Goal: Task Accomplishment & Management: Complete application form

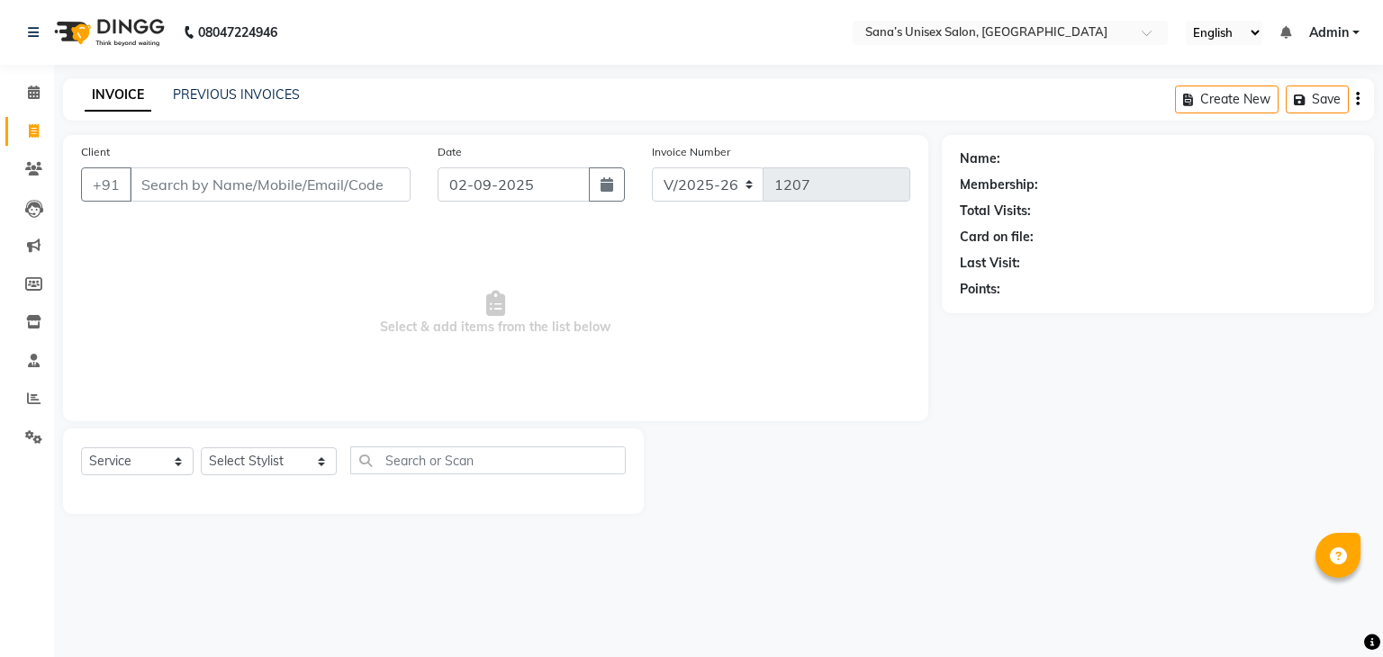
select select "6091"
select select "service"
drag, startPoint x: 261, startPoint y: 465, endPoint x: 263, endPoint y: 450, distance: 14.5
click at [261, 465] on select "Select Stylist anjali beauty MADHU [PERSON_NAME] (BEAUTY THERAPIST) [PERSON_NAM…" at bounding box center [269, 462] width 136 height 28
select select "45605"
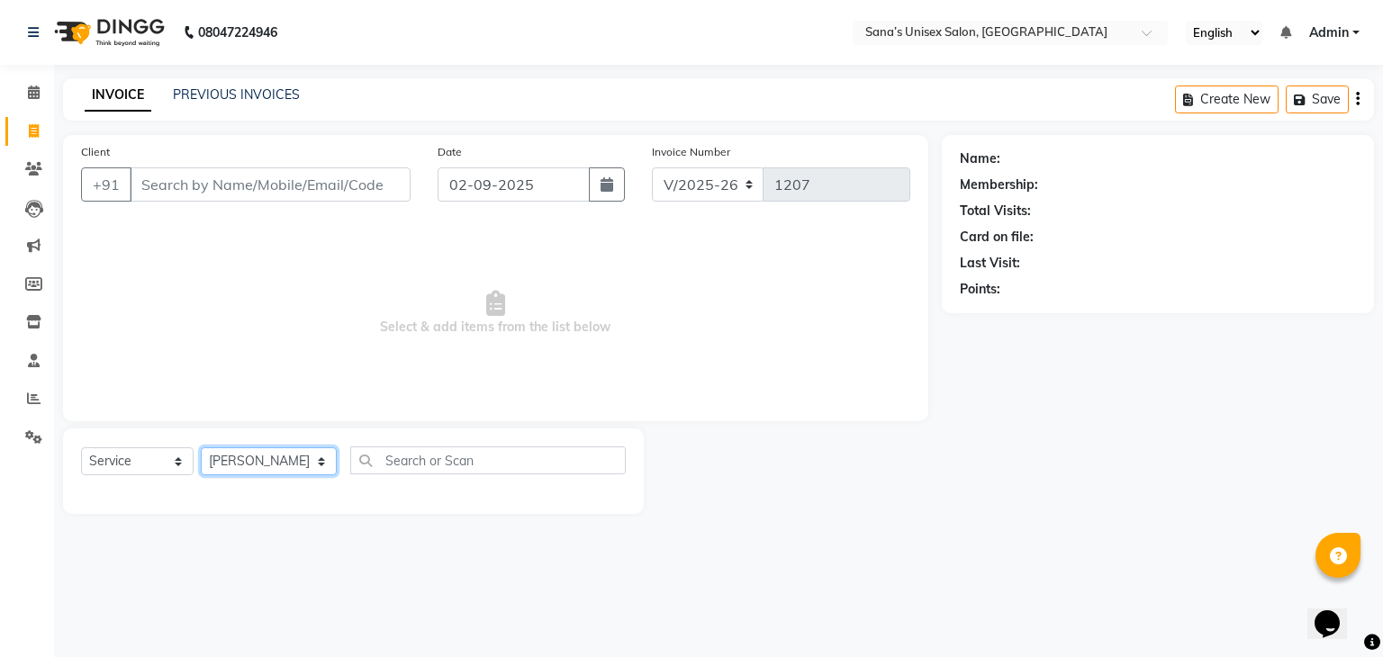
click at [201, 448] on select "Select Stylist anjali beauty MADHU [PERSON_NAME] (BEAUTY THERAPIST) [PERSON_NAM…" at bounding box center [269, 462] width 136 height 28
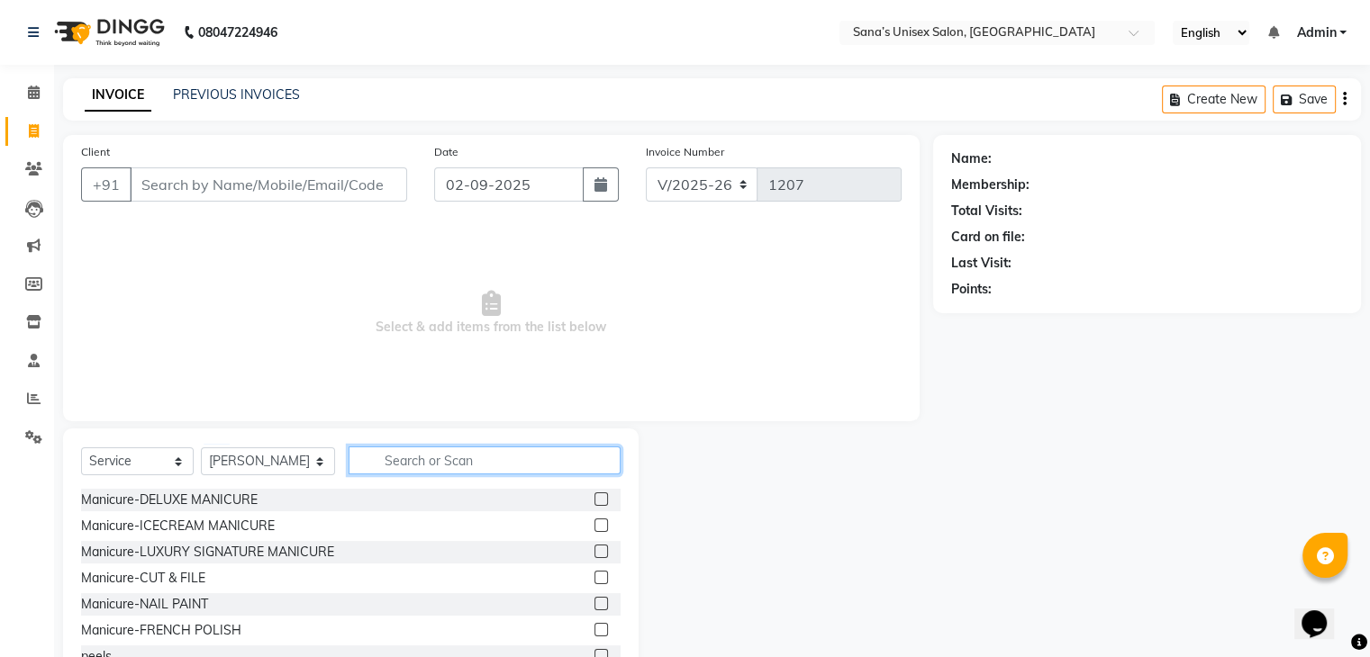
click at [385, 466] on input "text" at bounding box center [483, 461] width 271 height 28
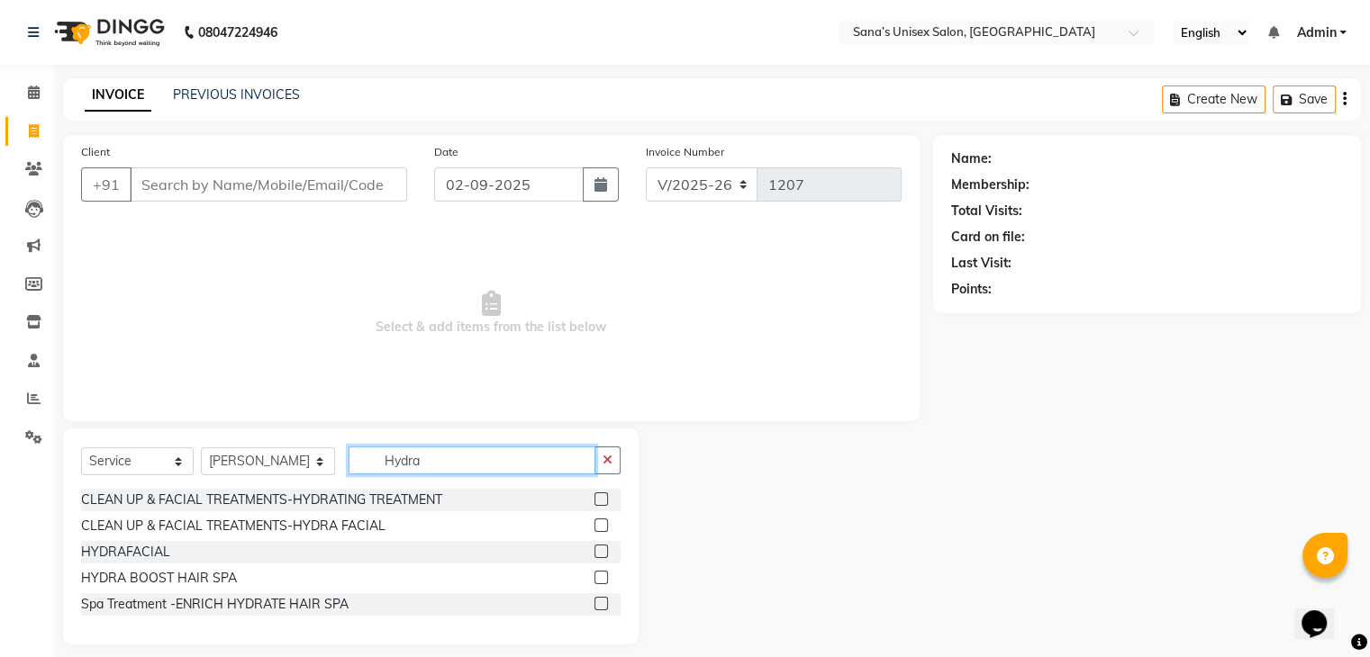
type input "Hydra"
click at [601, 545] on label at bounding box center [601, 552] width 14 height 14
click at [601, 547] on input "checkbox" at bounding box center [600, 553] width 12 height 12
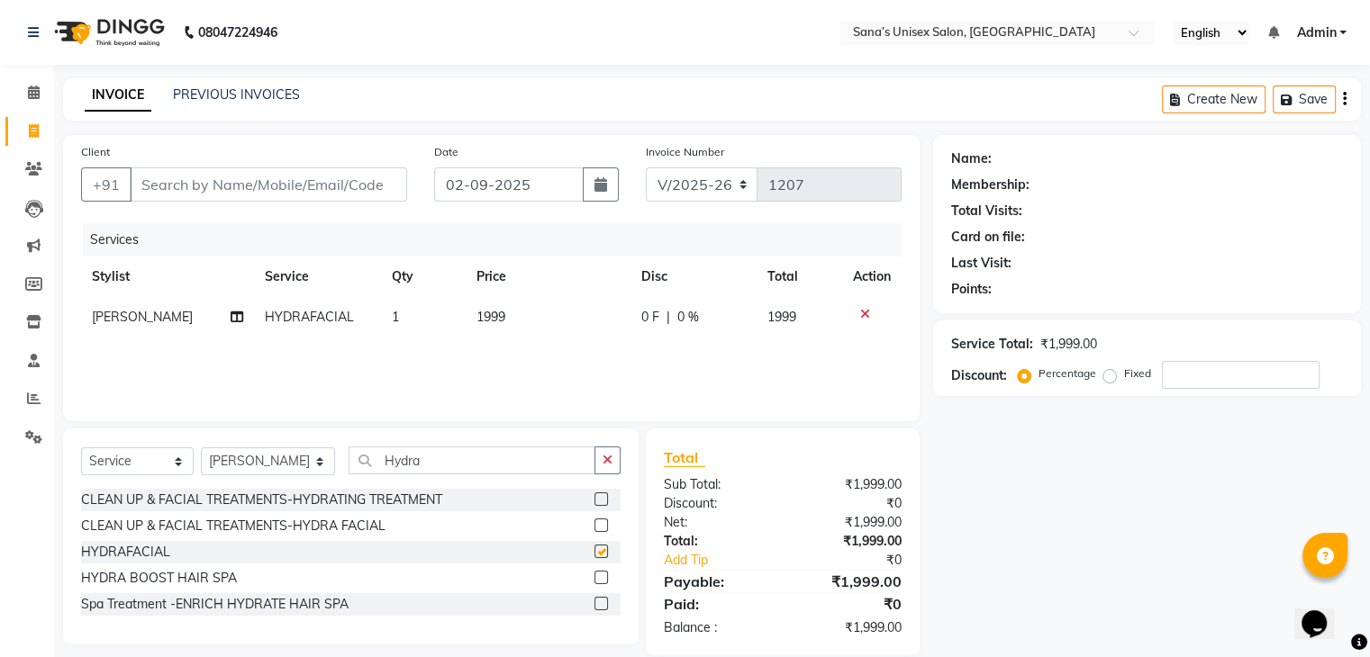
checkbox input "false"
click at [527, 321] on td "1999" at bounding box center [548, 317] width 165 height 41
select select "45605"
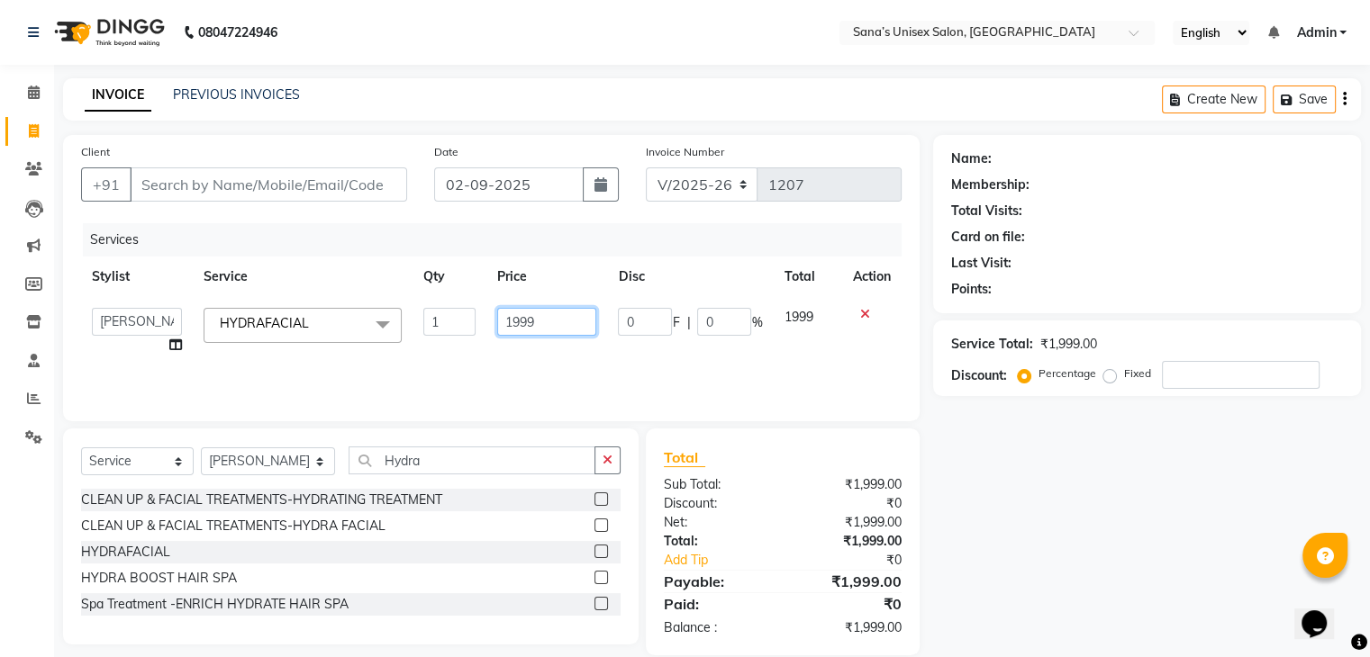
drag, startPoint x: 531, startPoint y: 325, endPoint x: 461, endPoint y: 308, distance: 72.3
click at [463, 308] on tr "anjali beauty MADHU [PERSON_NAME] (BEAUTY THERAPIST) [PERSON_NAME] NivethaKarth…" at bounding box center [491, 331] width 820 height 68
type input "999"
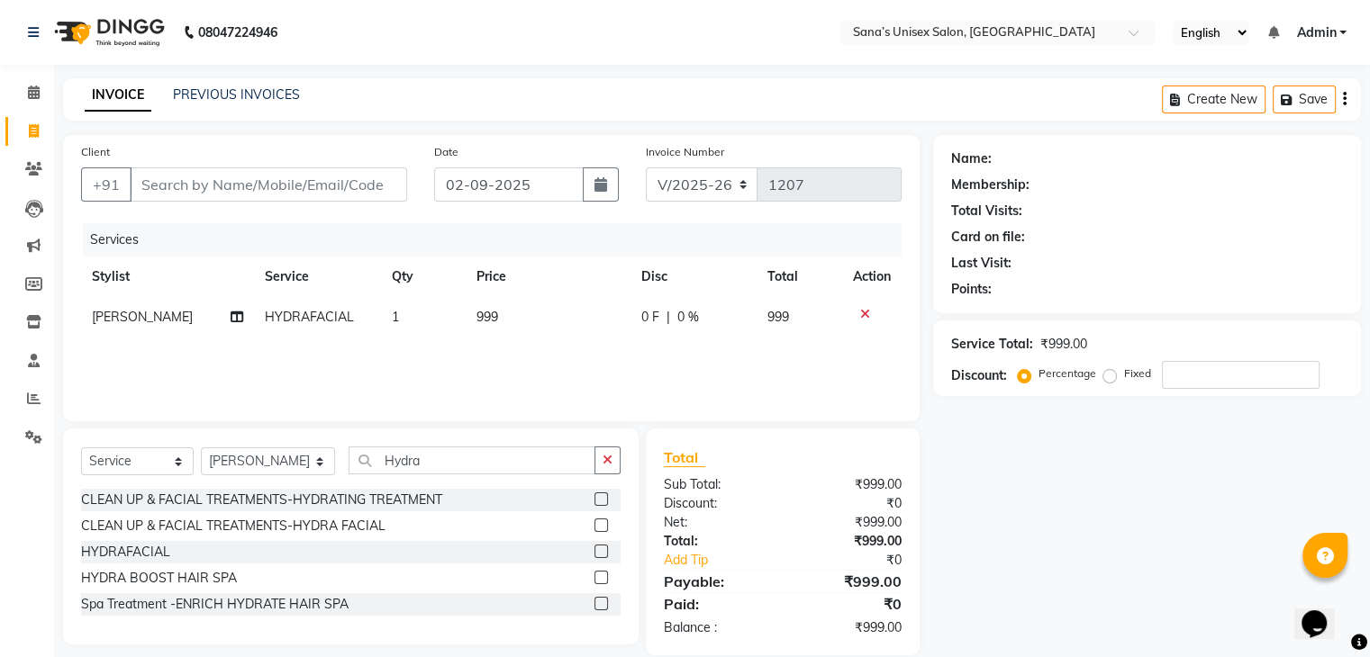
click at [457, 369] on div "Services Stylist Service Qty Price Disc Total Action [PERSON_NAME] HYDRAFACIAL …" at bounding box center [491, 313] width 820 height 180
click at [195, 171] on input "Client" at bounding box center [268, 184] width 277 height 34
type input "8"
type input "0"
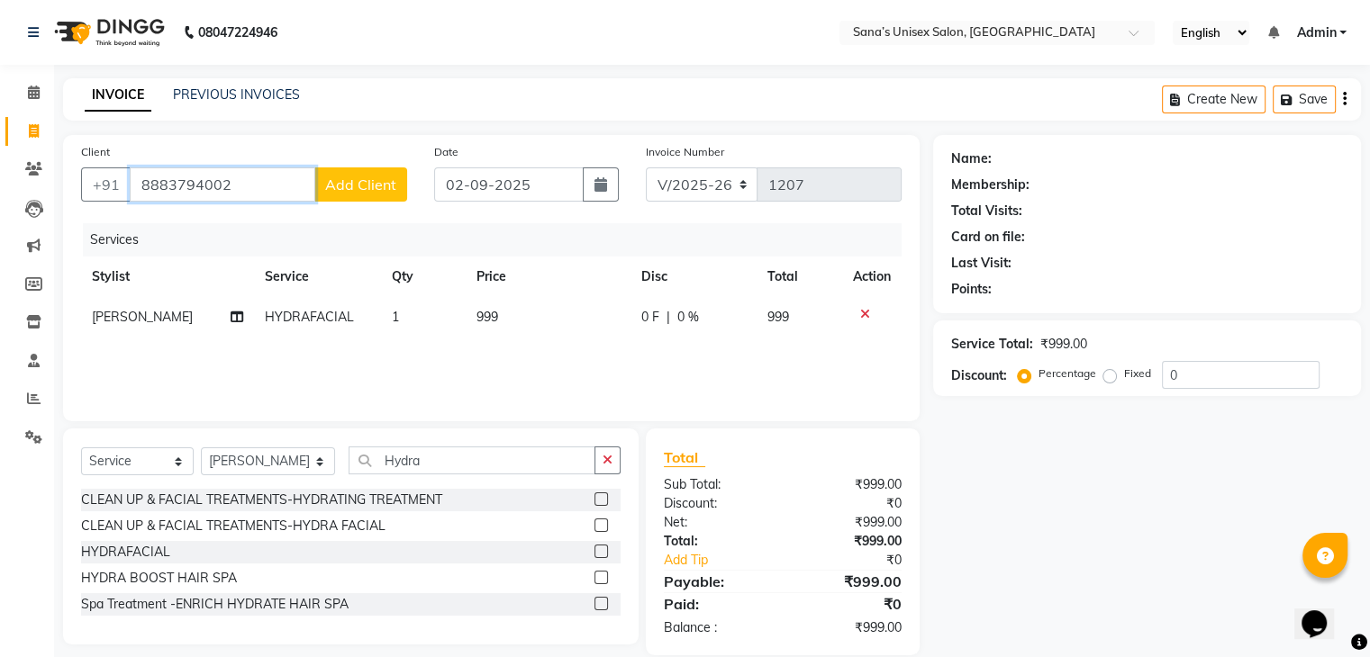
type input "8883794002"
click at [378, 181] on span "Add Client" at bounding box center [360, 185] width 71 height 18
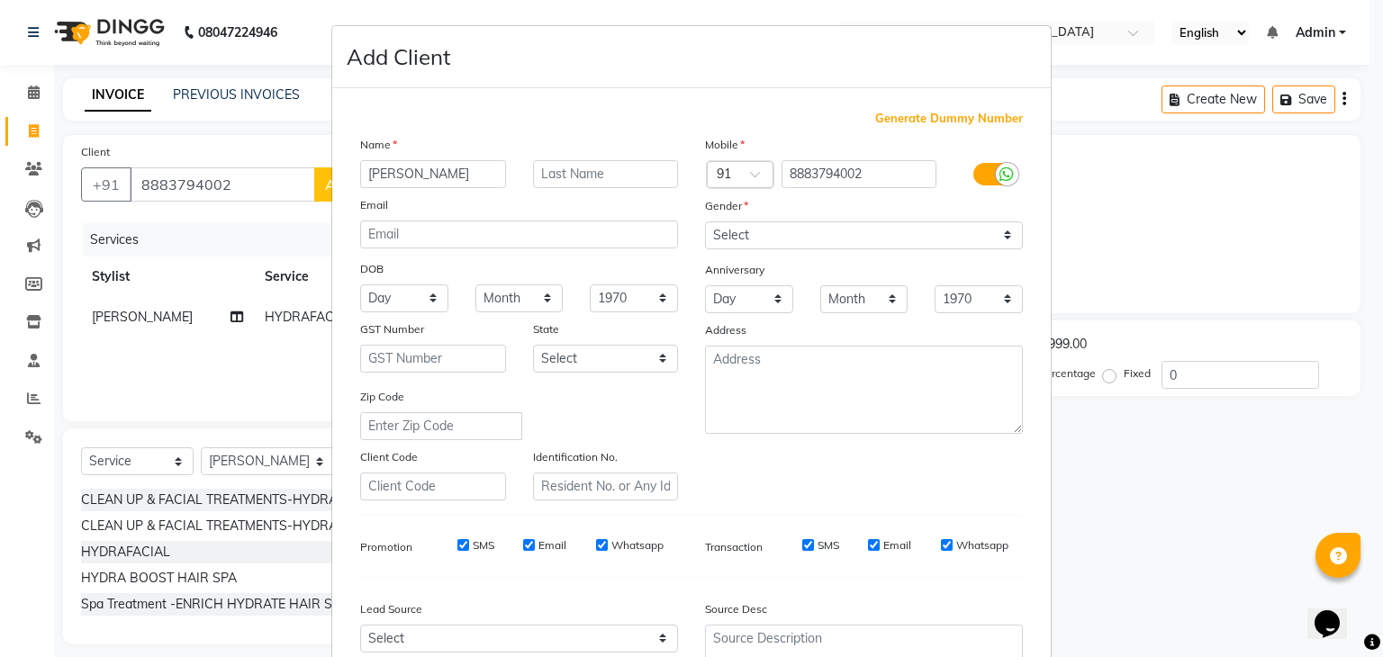
type input "[PERSON_NAME]"
click at [738, 242] on select "Select [DEMOGRAPHIC_DATA] [DEMOGRAPHIC_DATA] Other Prefer Not To Say" at bounding box center [864, 236] width 318 height 28
select select "[DEMOGRAPHIC_DATA]"
click at [705, 222] on select "Select [DEMOGRAPHIC_DATA] [DEMOGRAPHIC_DATA] Other Prefer Not To Say" at bounding box center [864, 236] width 318 height 28
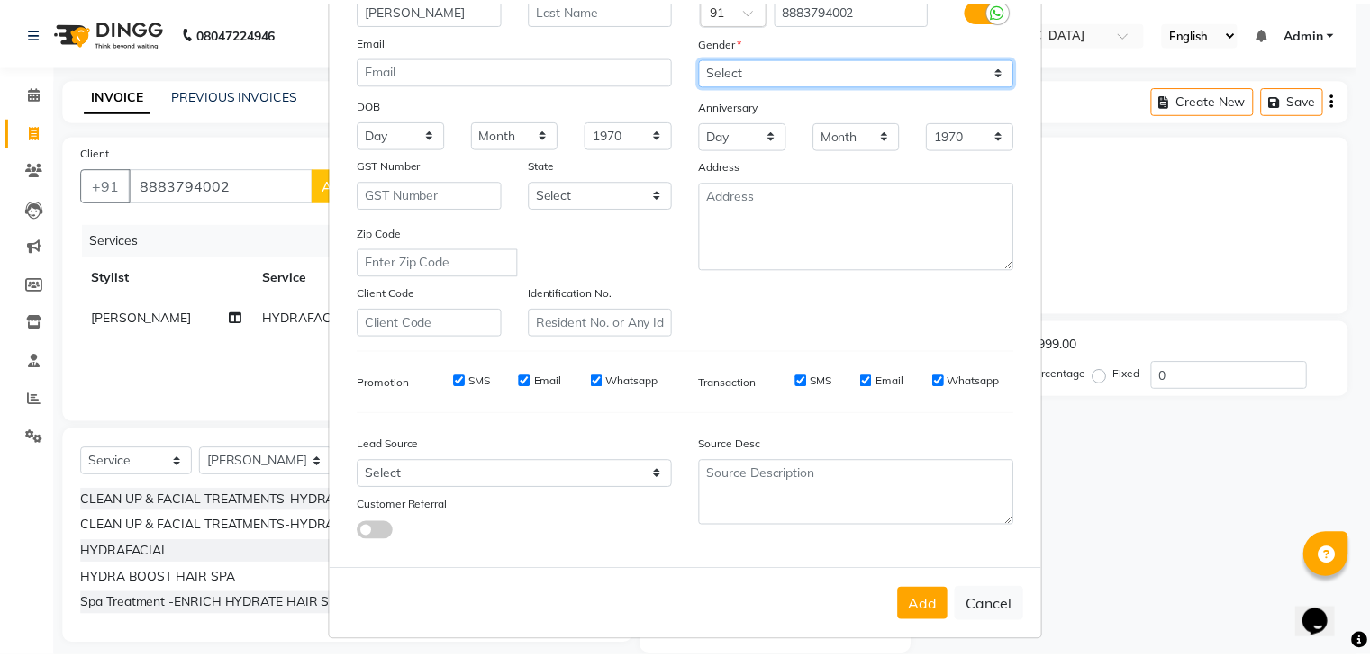
scroll to position [183, 0]
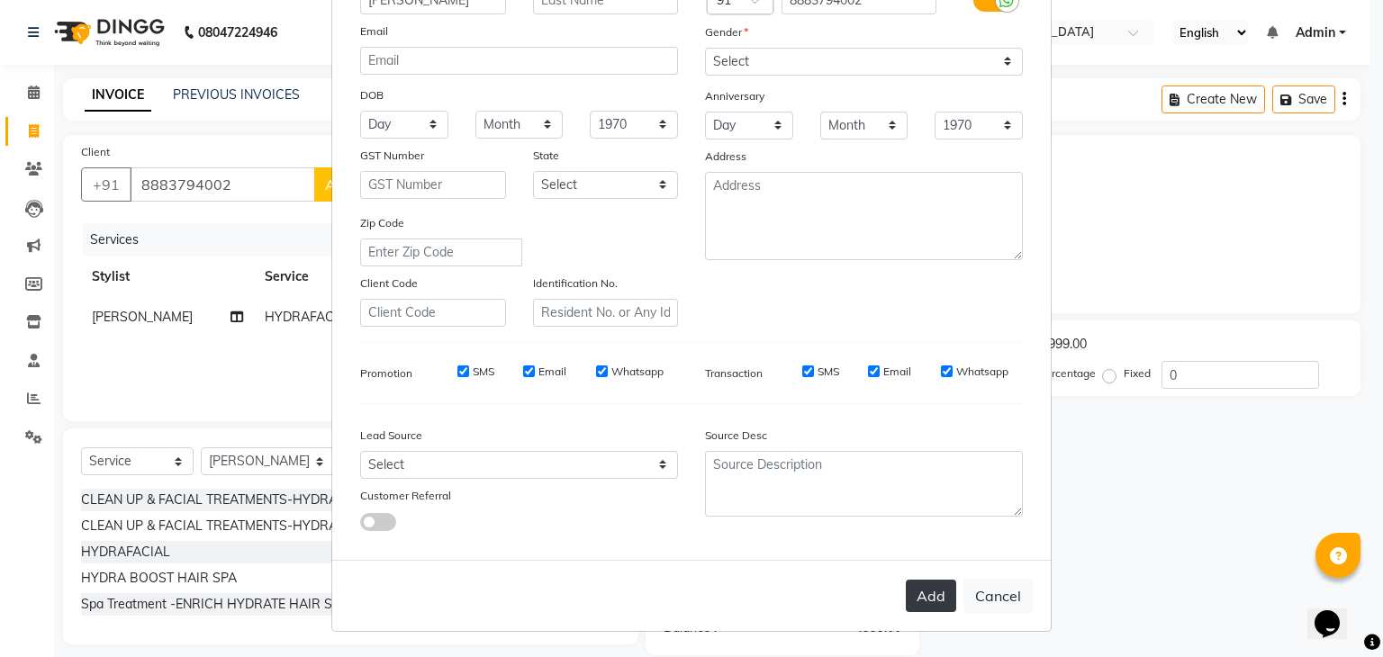
click at [921, 595] on button "Add" at bounding box center [931, 596] width 50 height 32
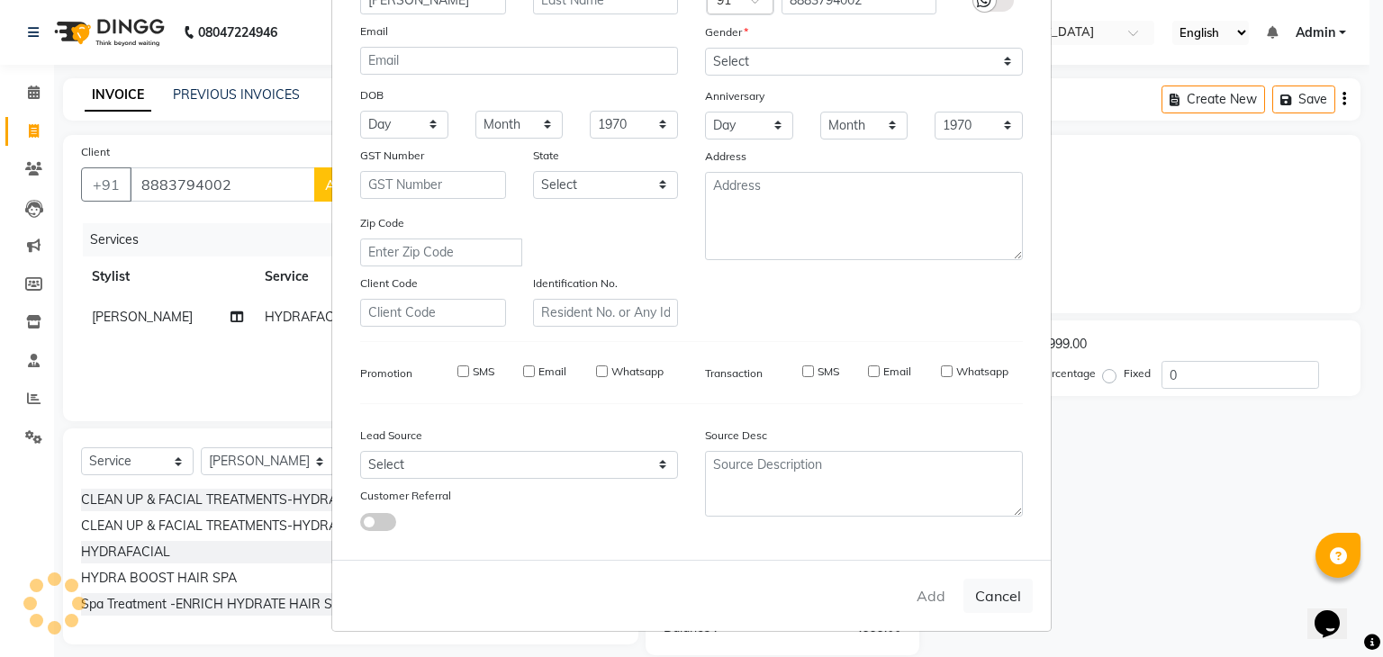
select select
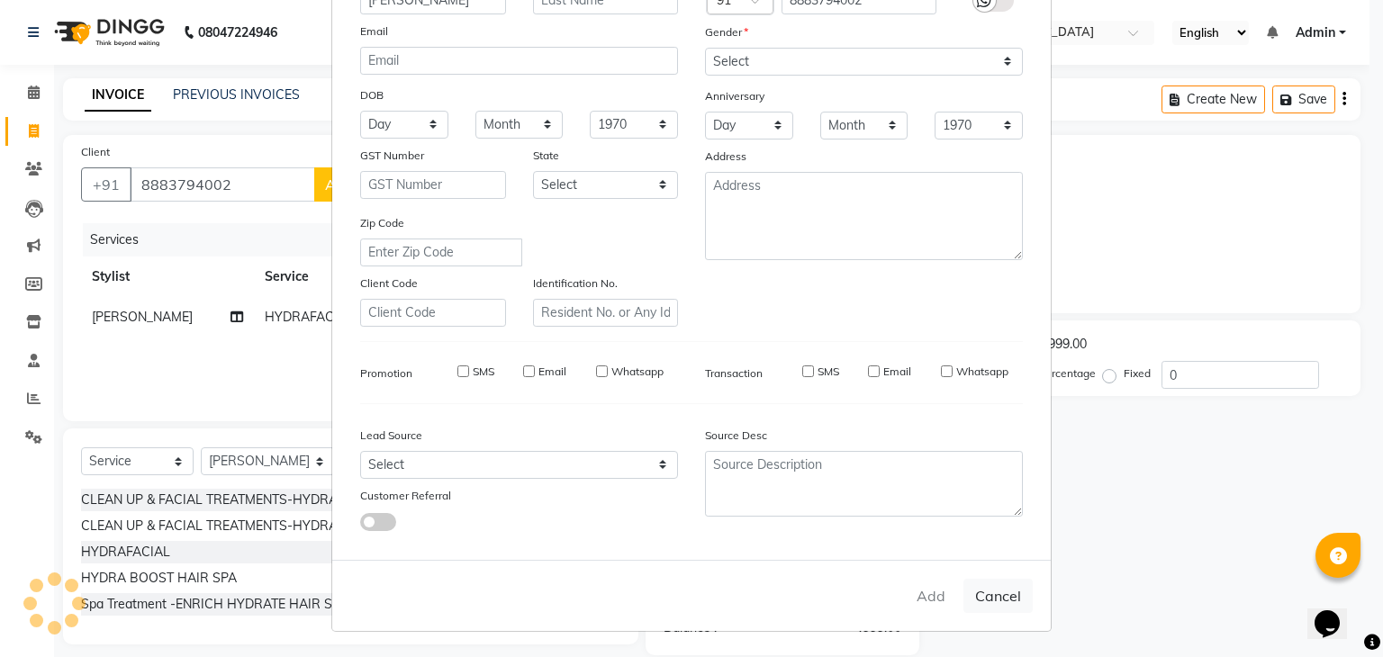
select select
checkbox input "false"
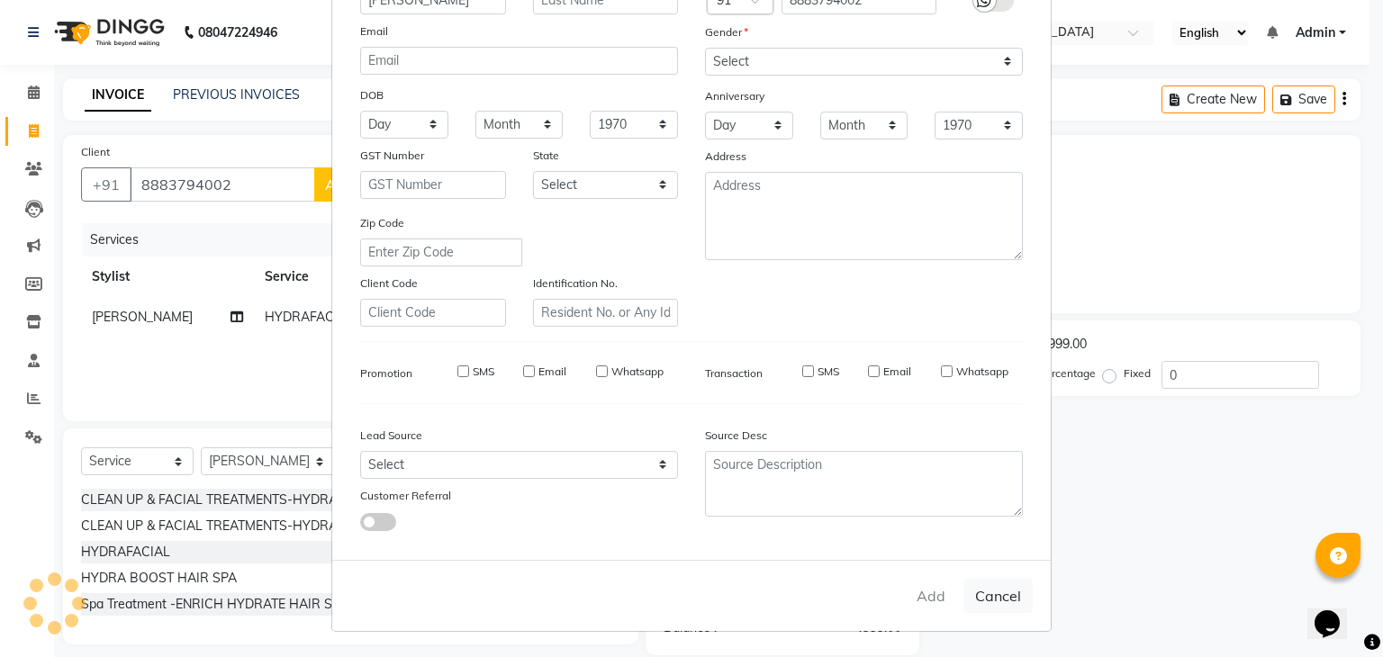
checkbox input "false"
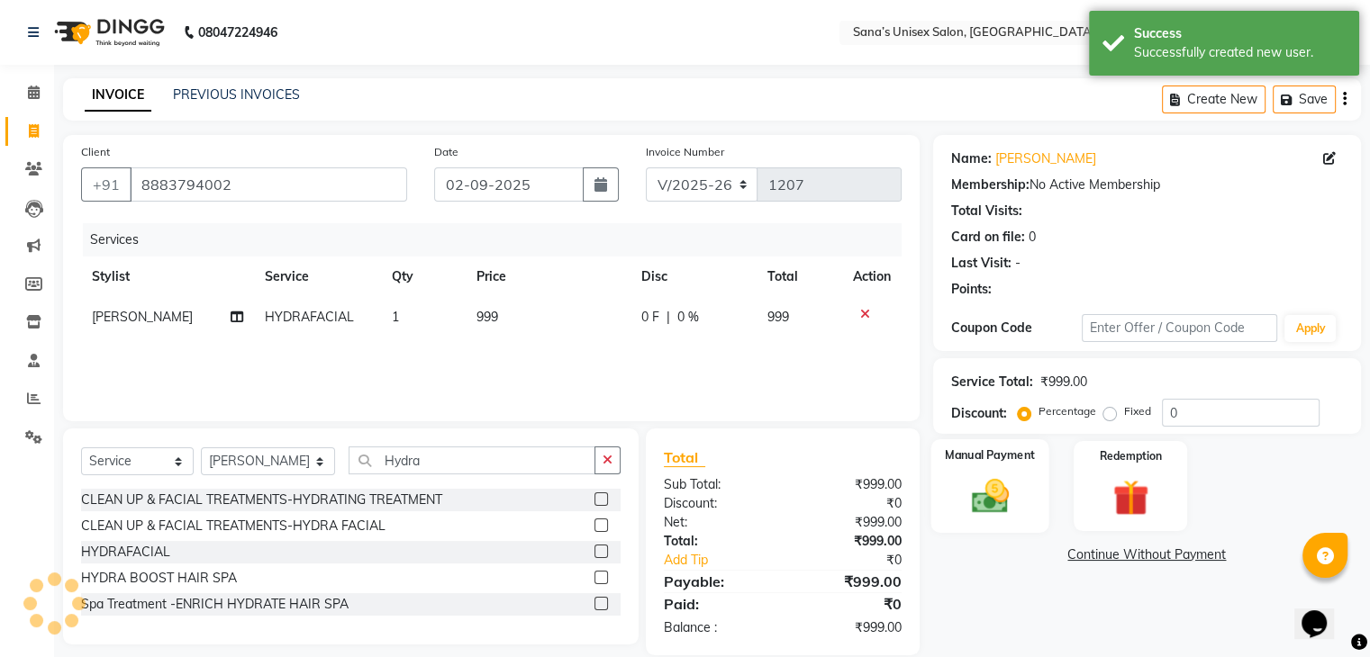
click at [972, 481] on img at bounding box center [989, 496] width 60 height 43
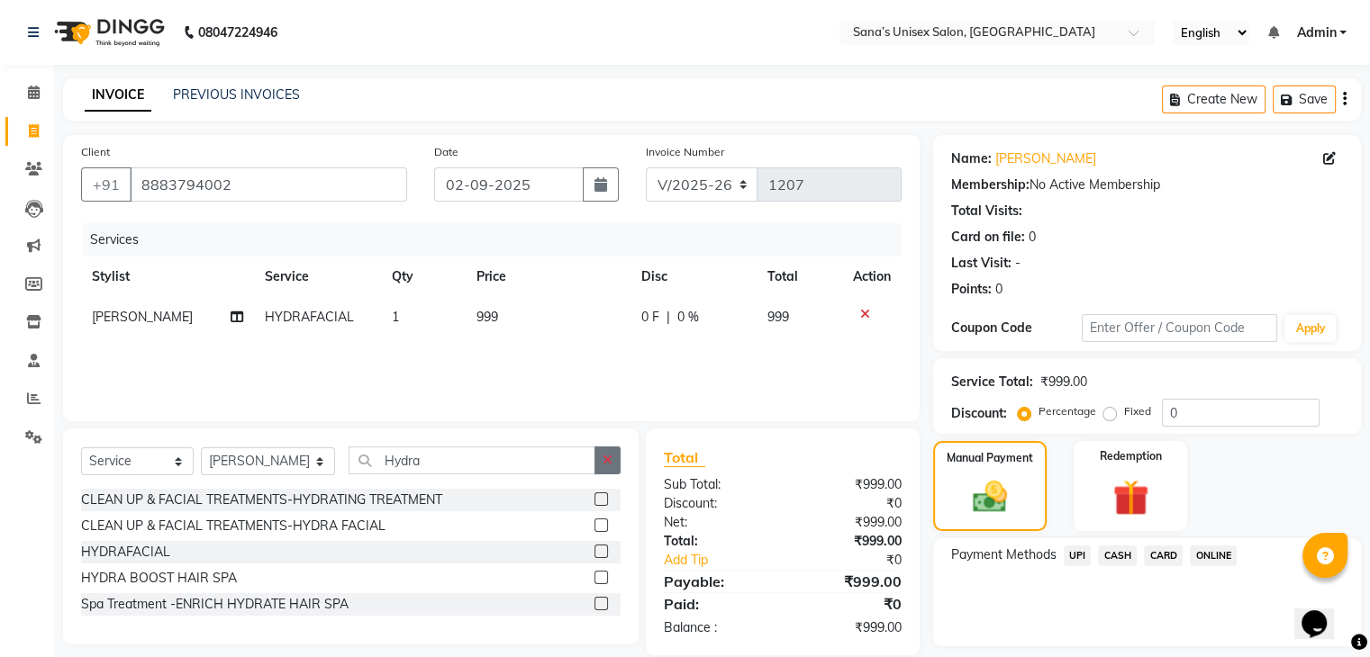
click at [616, 458] on button "button" at bounding box center [607, 461] width 26 height 28
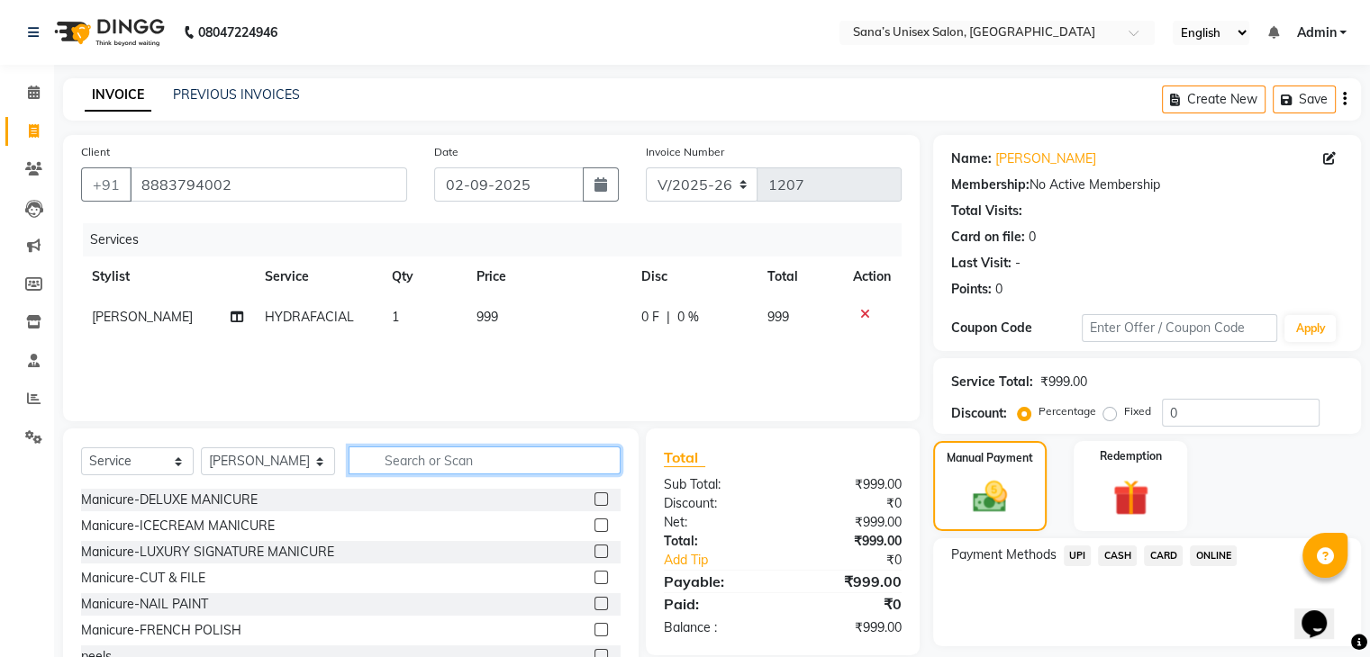
click at [547, 460] on input "text" at bounding box center [483, 461] width 271 height 28
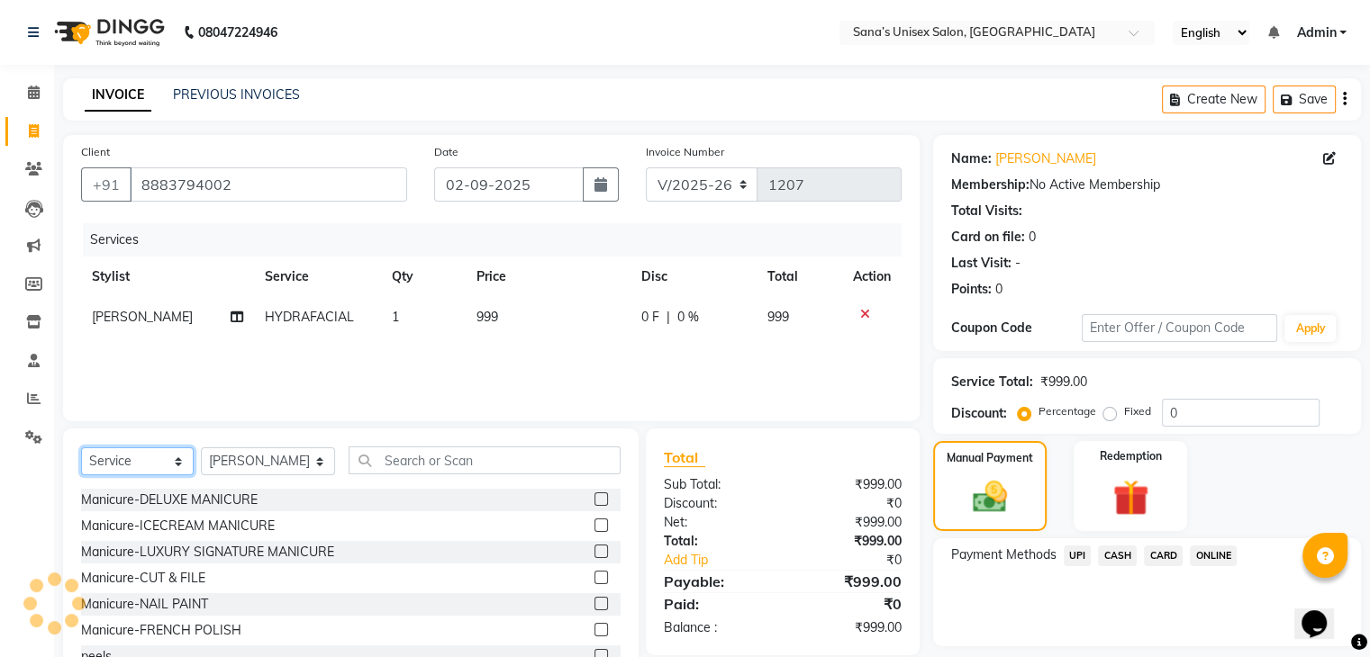
click at [149, 457] on select "Select Service Product Membership Package Voucher Prepaid Gift Card" at bounding box center [137, 462] width 113 height 28
click at [149, 474] on select "Select Service Product Membership Package Voucher Prepaid Gift Card" at bounding box center [137, 462] width 113 height 28
click at [251, 465] on select "Select Stylist anjali beauty MADHU [PERSON_NAME] (BEAUTY THERAPIST) [PERSON_NAM…" at bounding box center [268, 462] width 134 height 28
click at [201, 448] on select "Select Stylist anjali beauty MADHU [PERSON_NAME] (BEAUTY THERAPIST) [PERSON_NAM…" at bounding box center [268, 462] width 134 height 28
click at [133, 474] on select "Select Service Product Membership Package Voucher Prepaid Gift Card" at bounding box center [137, 462] width 113 height 28
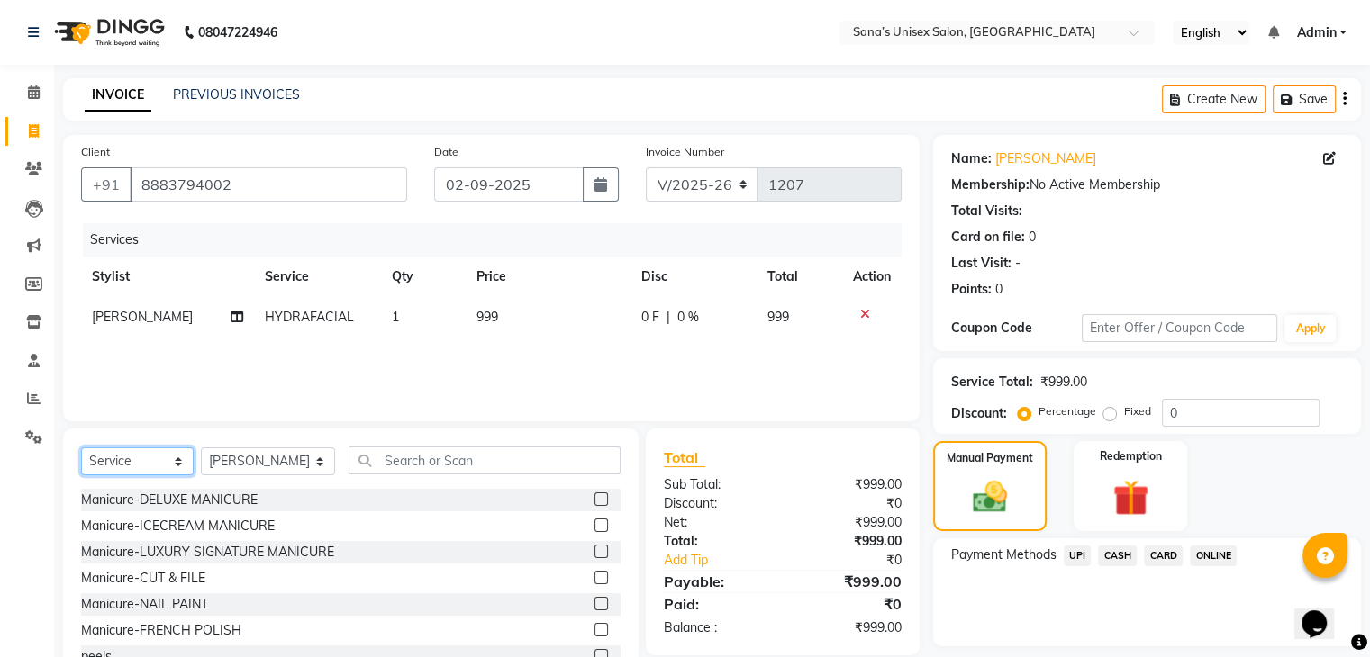
select select "product"
click at [81, 448] on select "Select Service Product Membership Package Voucher Prepaid Gift Card" at bounding box center [137, 462] width 113 height 28
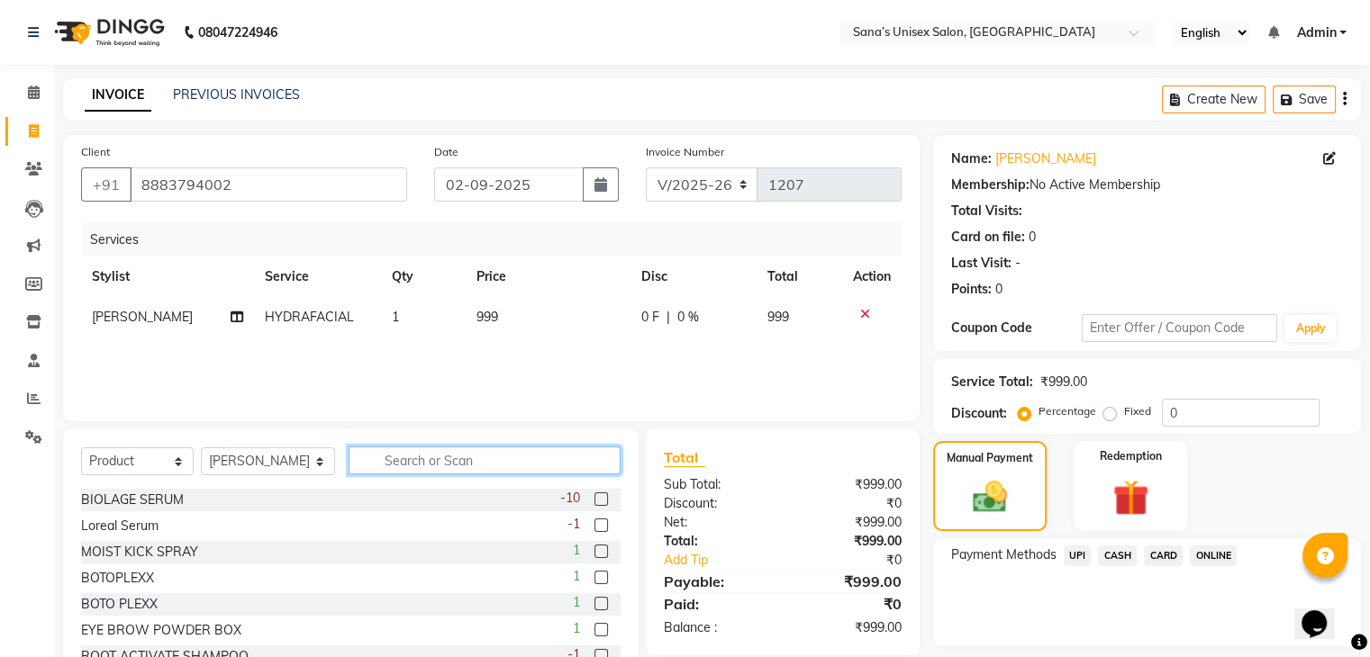
click at [424, 462] on input "text" at bounding box center [483, 461] width 271 height 28
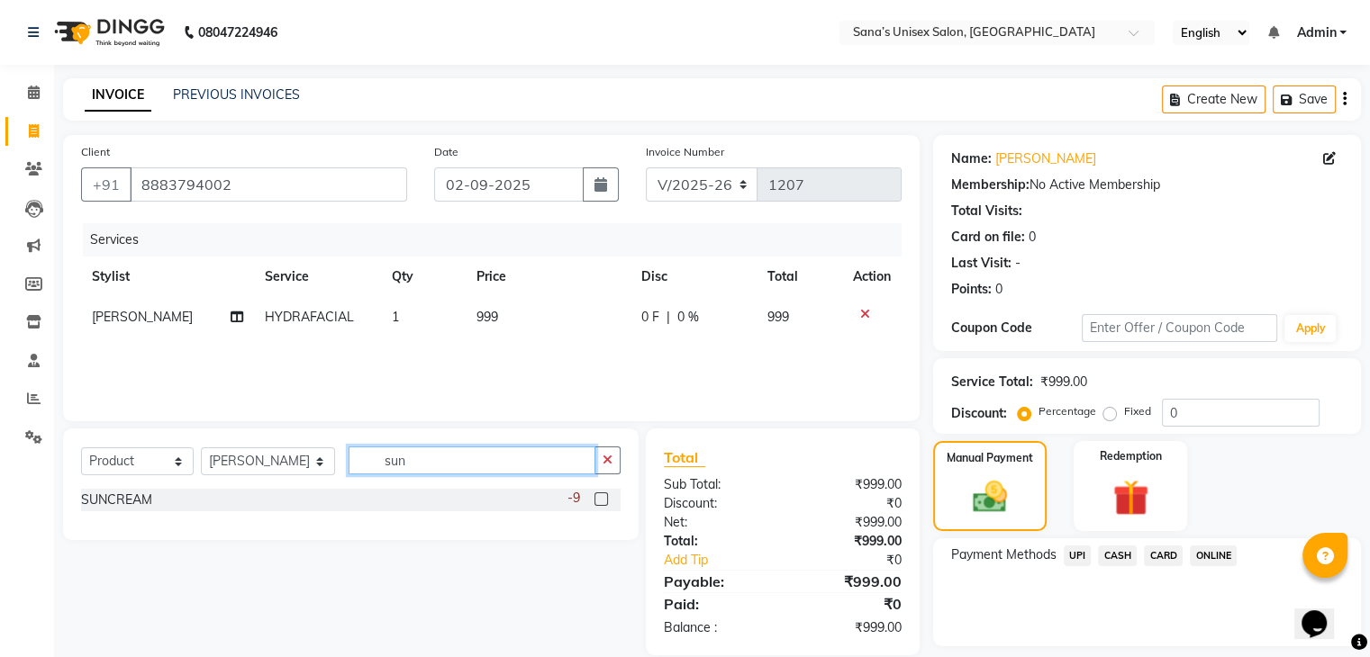
type input "sun"
click at [602, 503] on label at bounding box center [601, 500] width 14 height 14
click at [602, 503] on input "checkbox" at bounding box center [600, 500] width 12 height 12
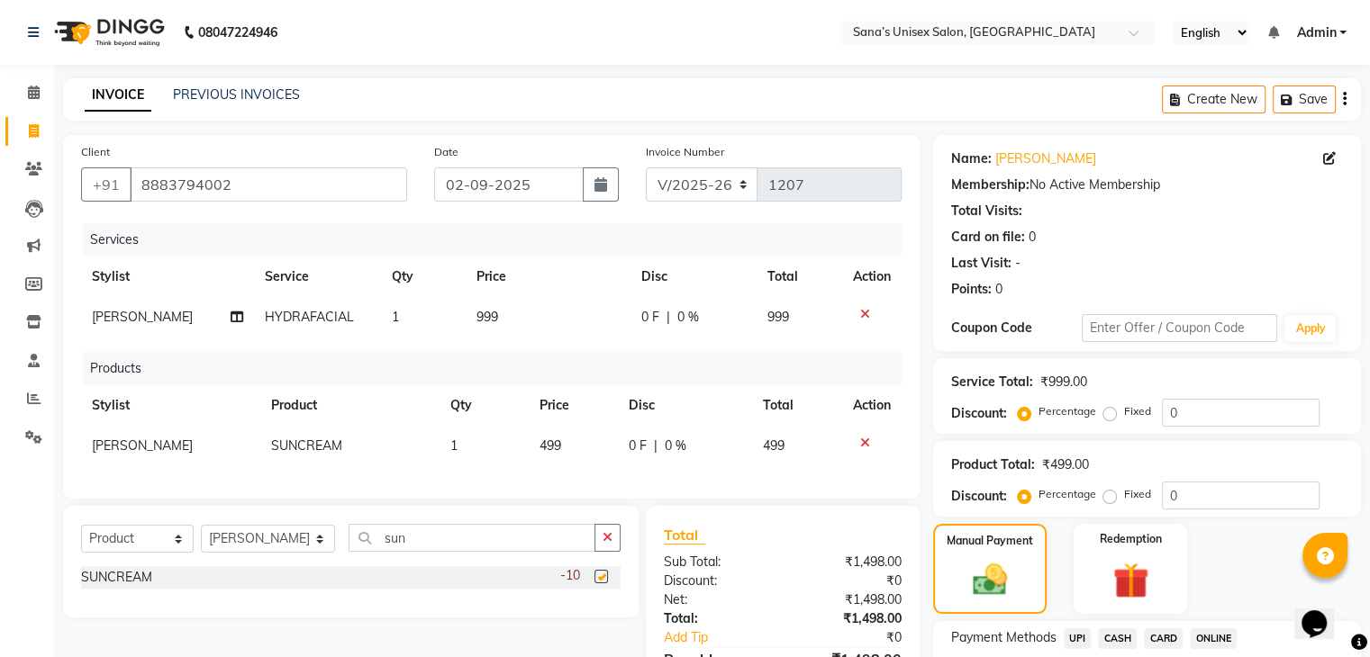
checkbox input "false"
click at [567, 427] on td "499" at bounding box center [573, 446] width 89 height 41
select select "45605"
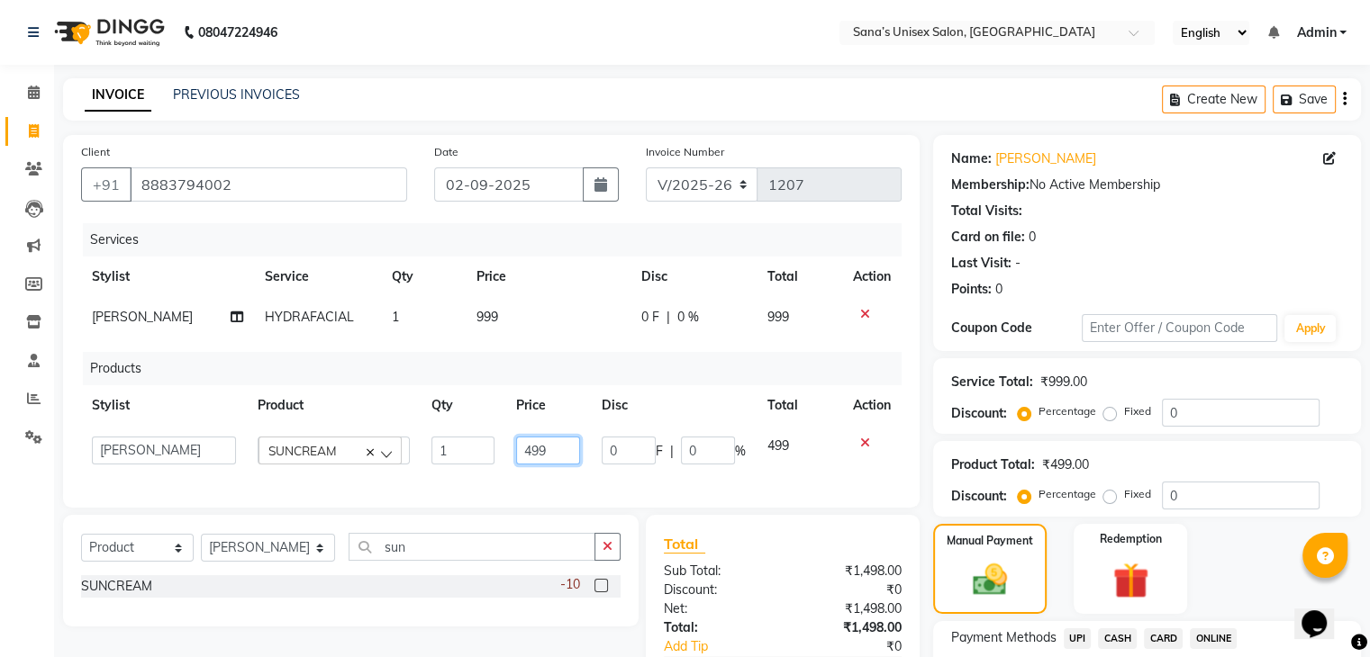
drag, startPoint x: 518, startPoint y: 456, endPoint x: 484, endPoint y: 460, distance: 33.6
click at [484, 460] on tr "anjali [PERSON_NAME] (BEAUTY THERAPIST) [PERSON_NAME] [PERSON_NAME] Staffy SUNC…" at bounding box center [491, 451] width 820 height 50
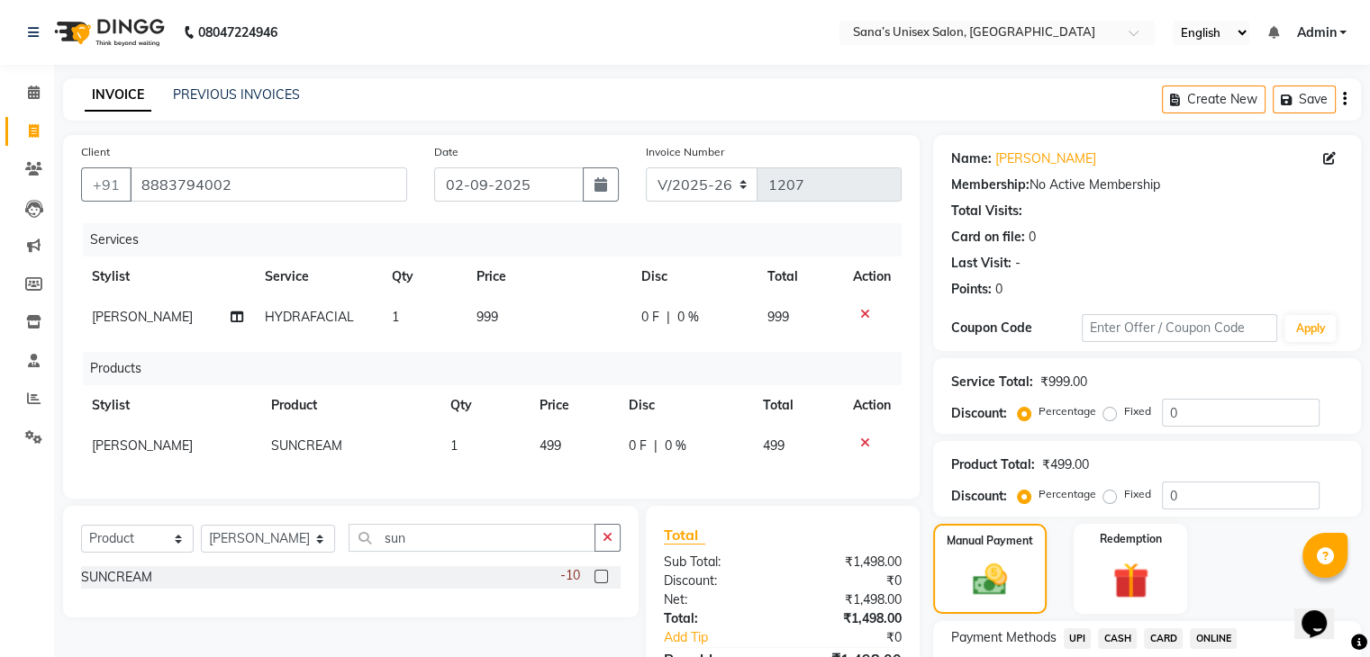
click at [864, 441] on icon at bounding box center [865, 443] width 10 height 13
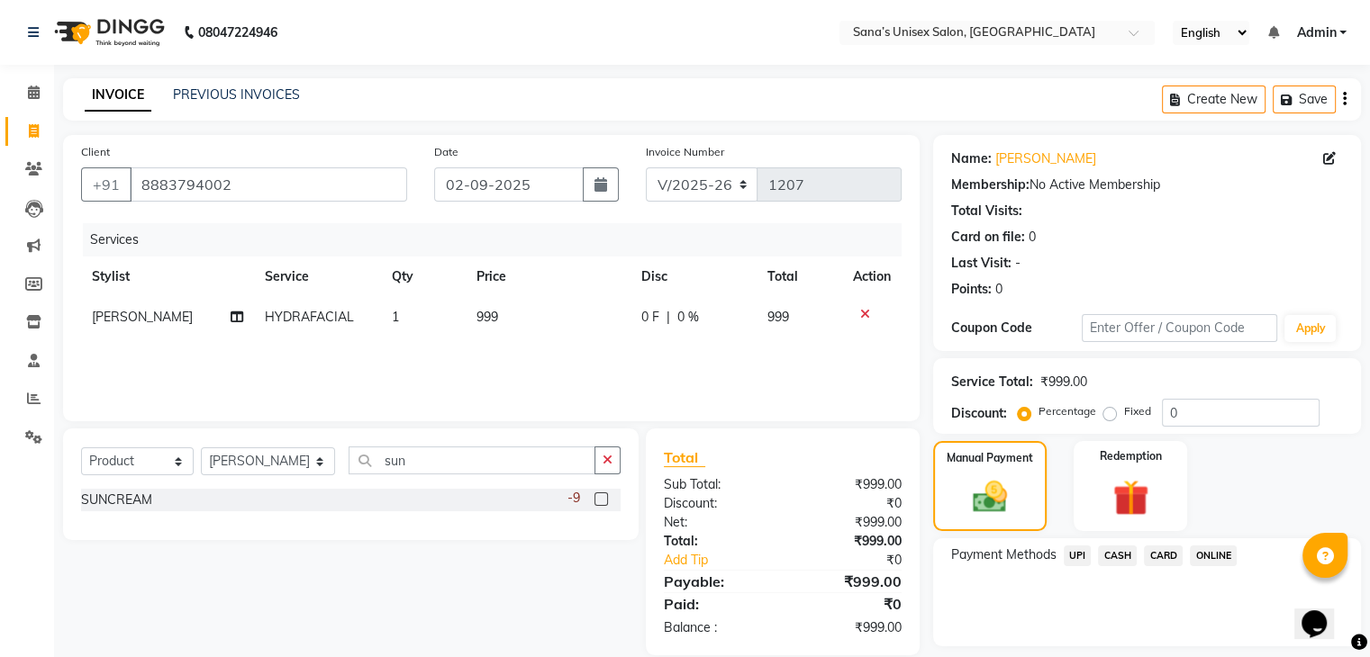
click at [1116, 554] on span "CASH" at bounding box center [1117, 556] width 39 height 21
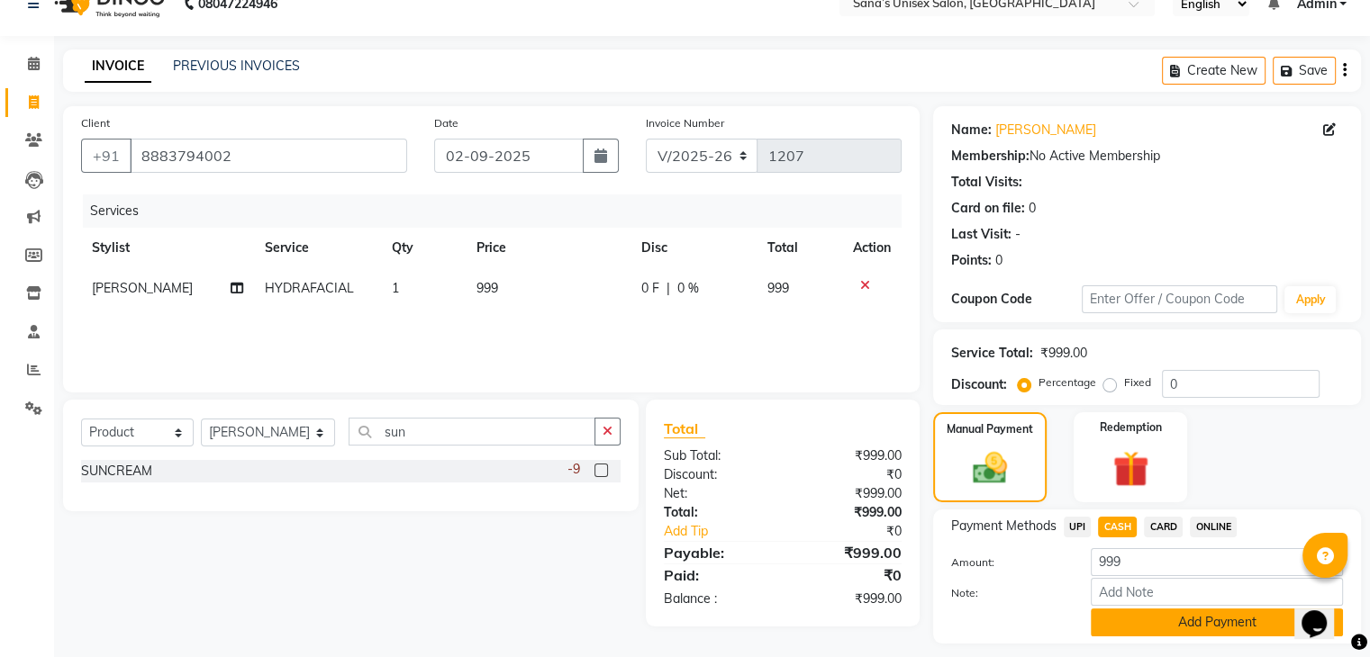
scroll to position [80, 0]
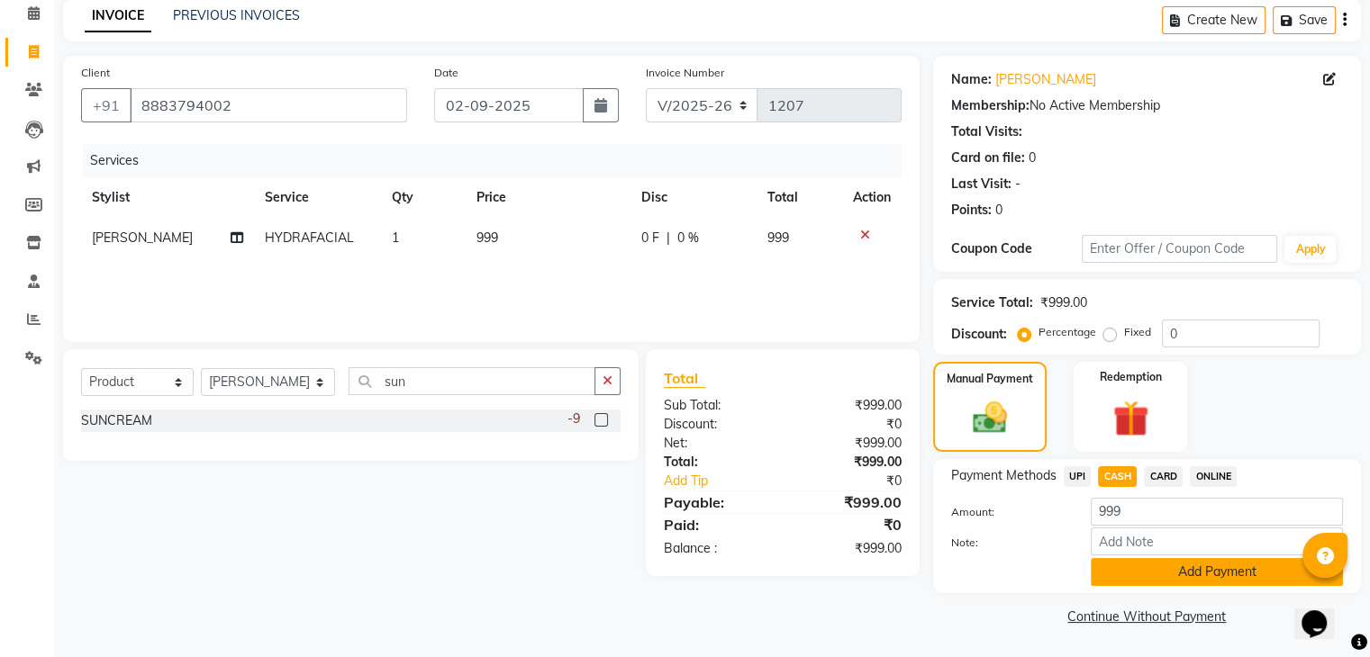
click at [1154, 570] on button "Add Payment" at bounding box center [1216, 572] width 252 height 28
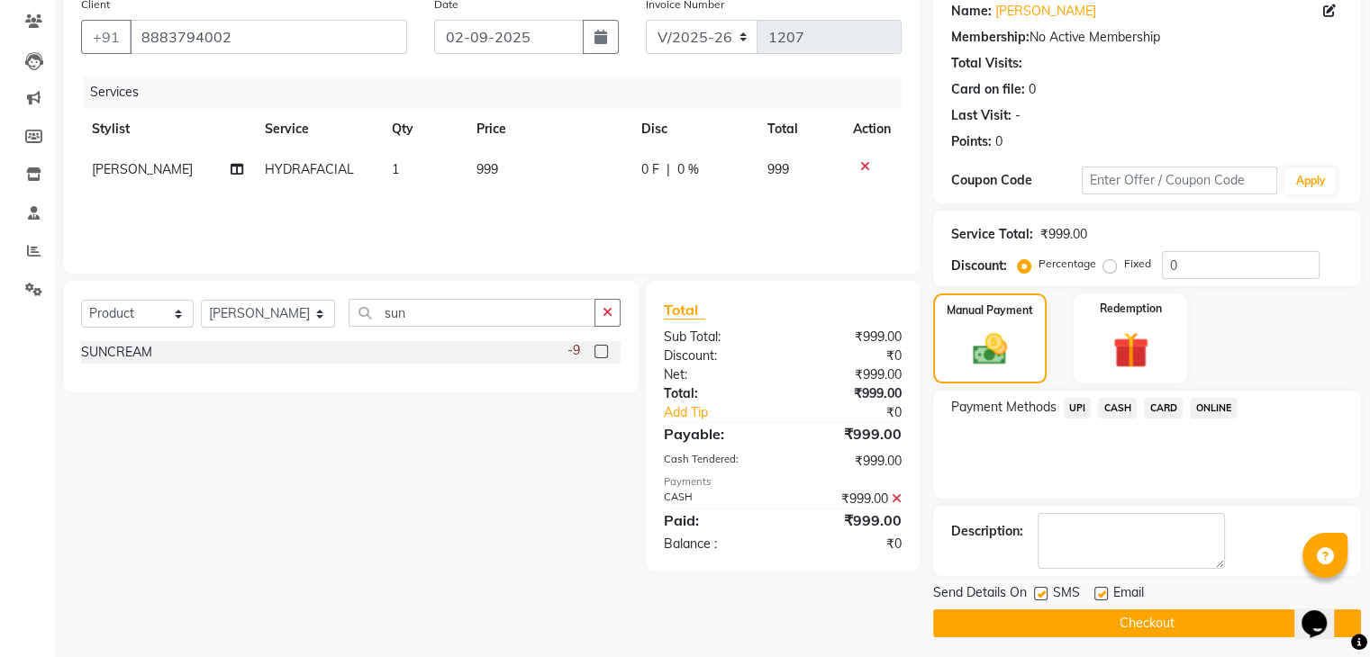
scroll to position [154, 0]
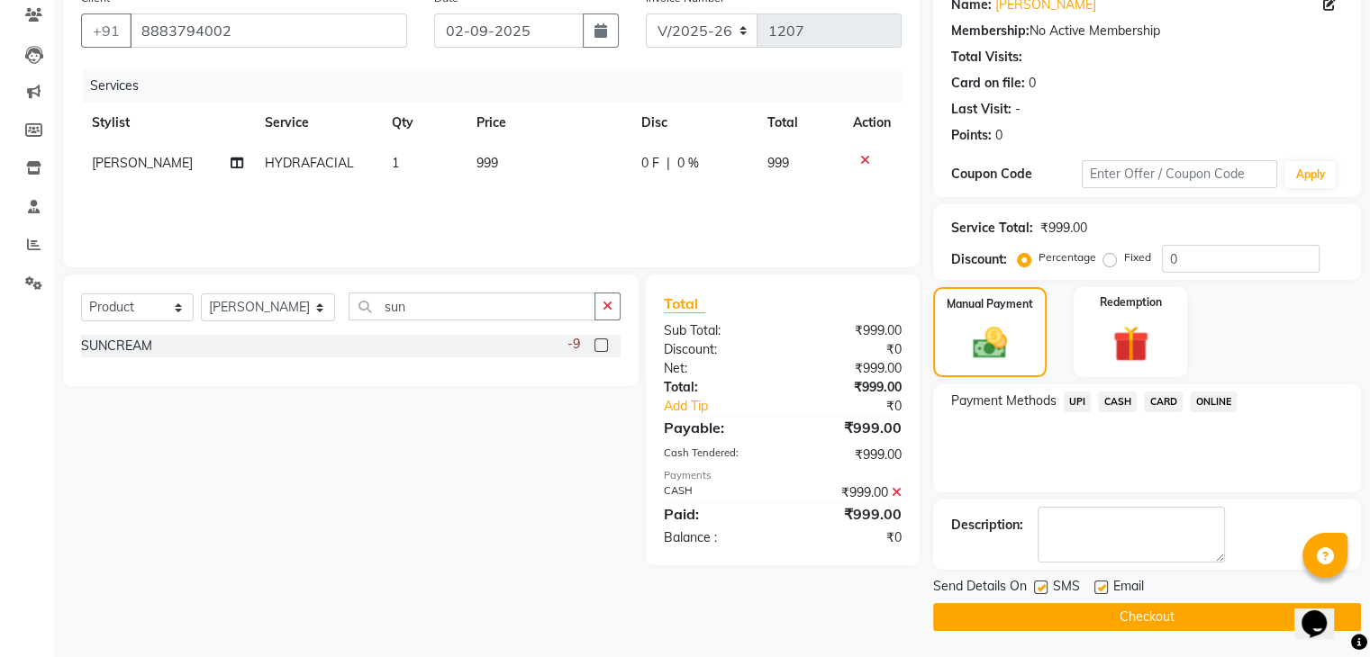
click at [1110, 620] on button "Checkout" at bounding box center [1147, 617] width 428 height 28
